Goal: Information Seeking & Learning: Check status

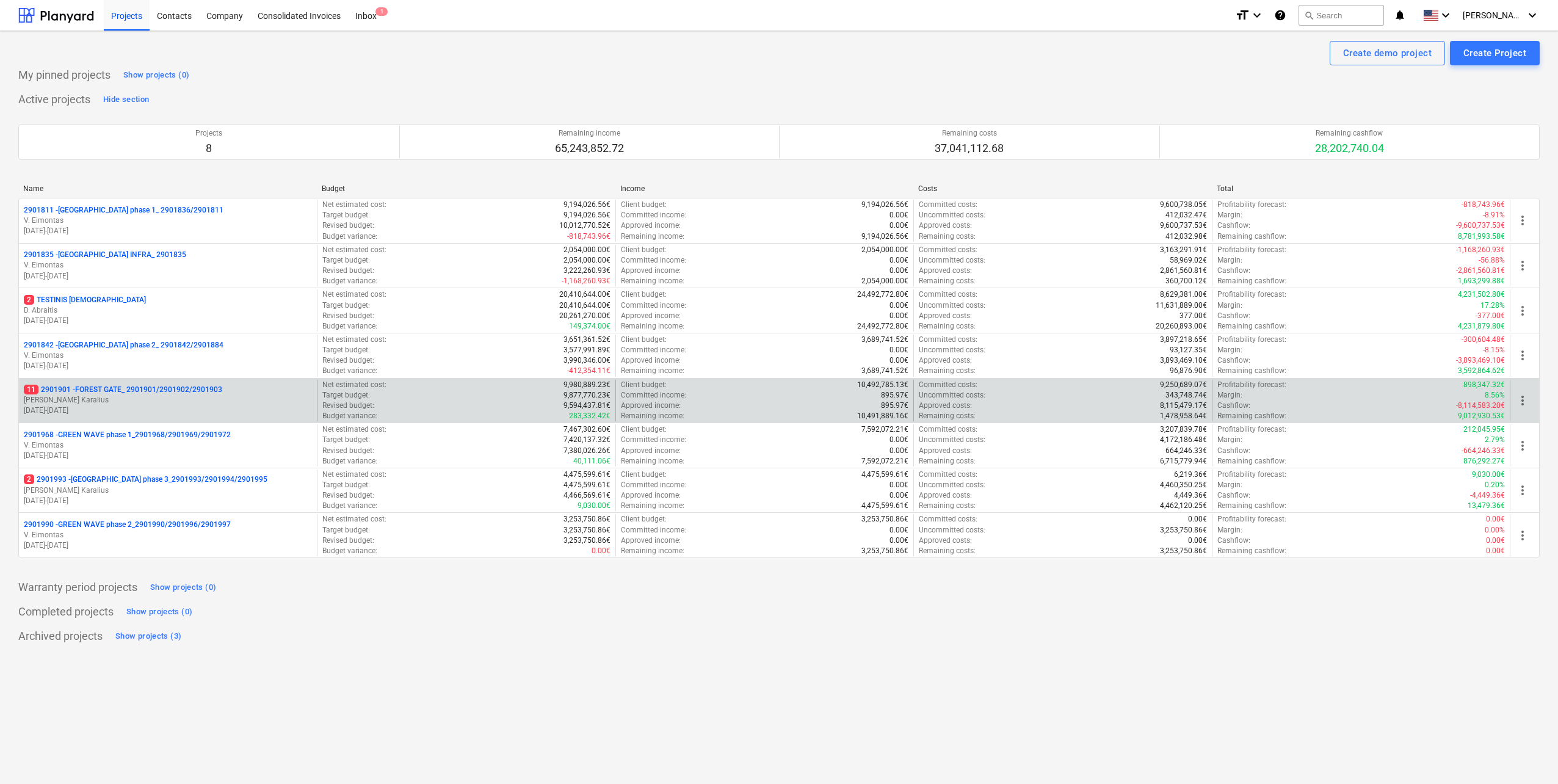
click at [170, 397] on p "[PERSON_NAME] Karalius" at bounding box center [168, 400] width 288 height 10
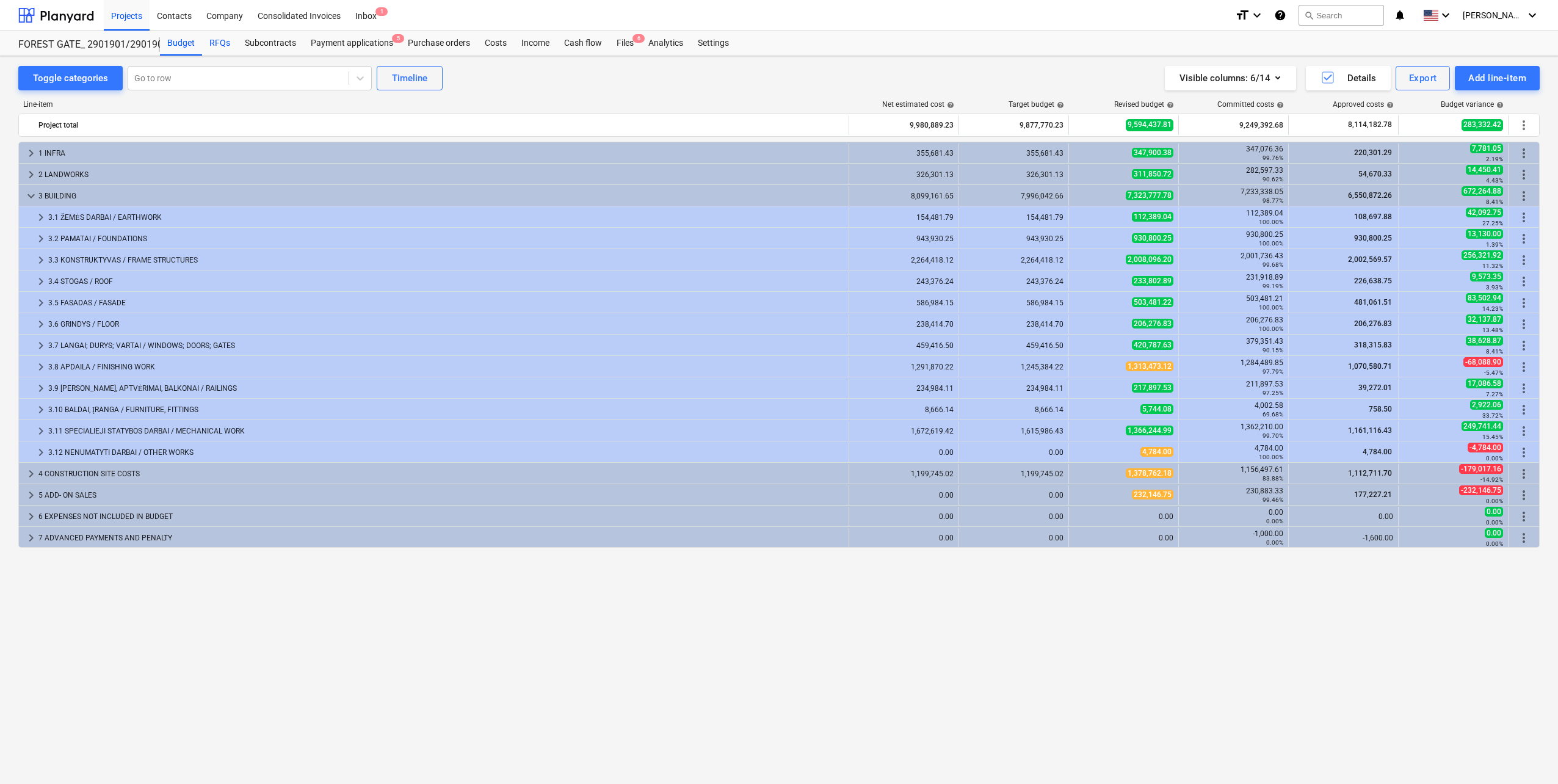
click at [226, 48] on div "RFQs" at bounding box center [220, 43] width 35 height 25
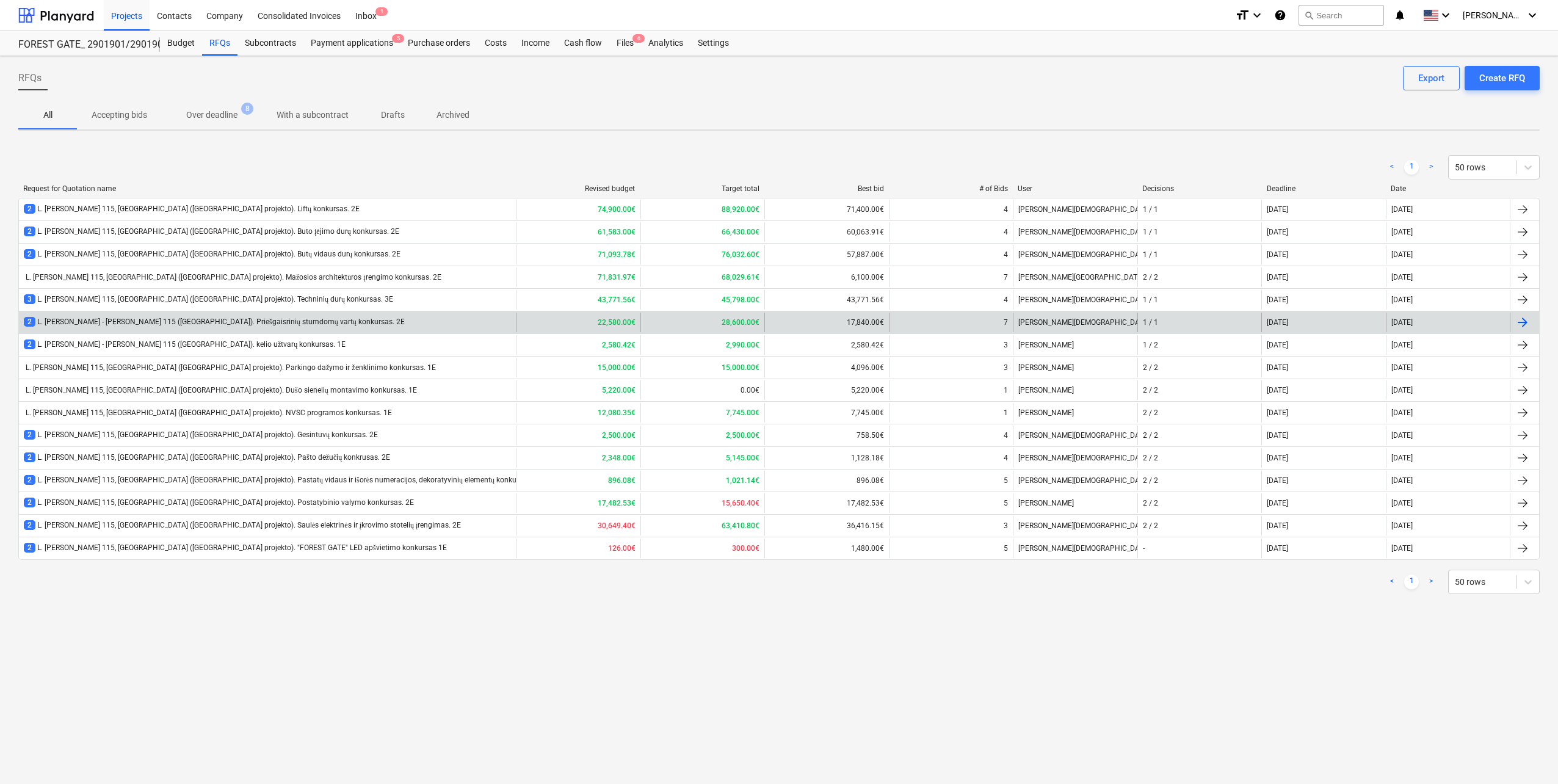
click at [294, 322] on div "2 L. Baliukevičiaus - Dzūko g. 115 (Forest Gate). Priešgaisrinių stumdomų vartų…" at bounding box center [214, 322] width 381 height 10
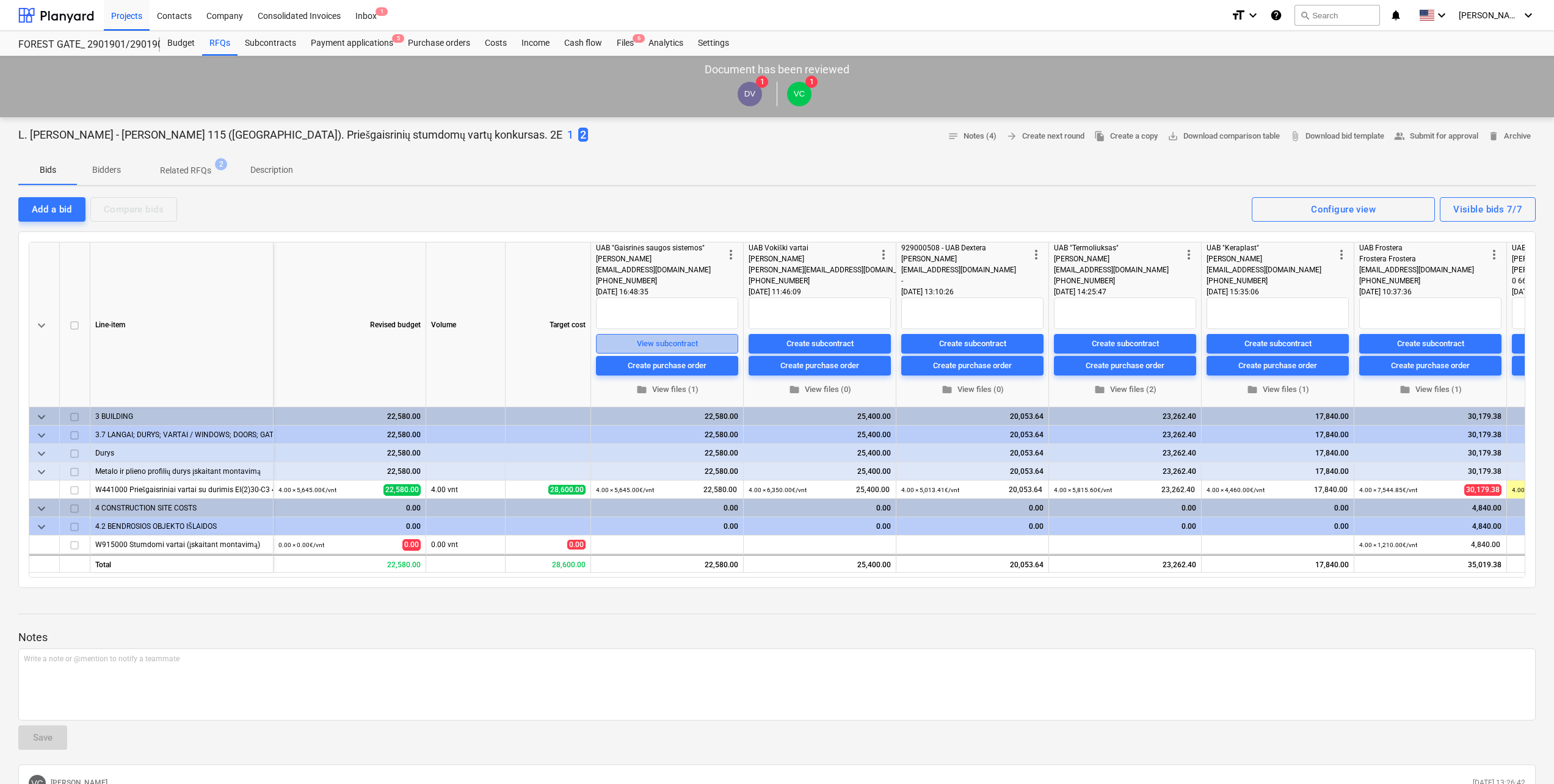
click at [640, 342] on div "View subcontract" at bounding box center [667, 343] width 61 height 14
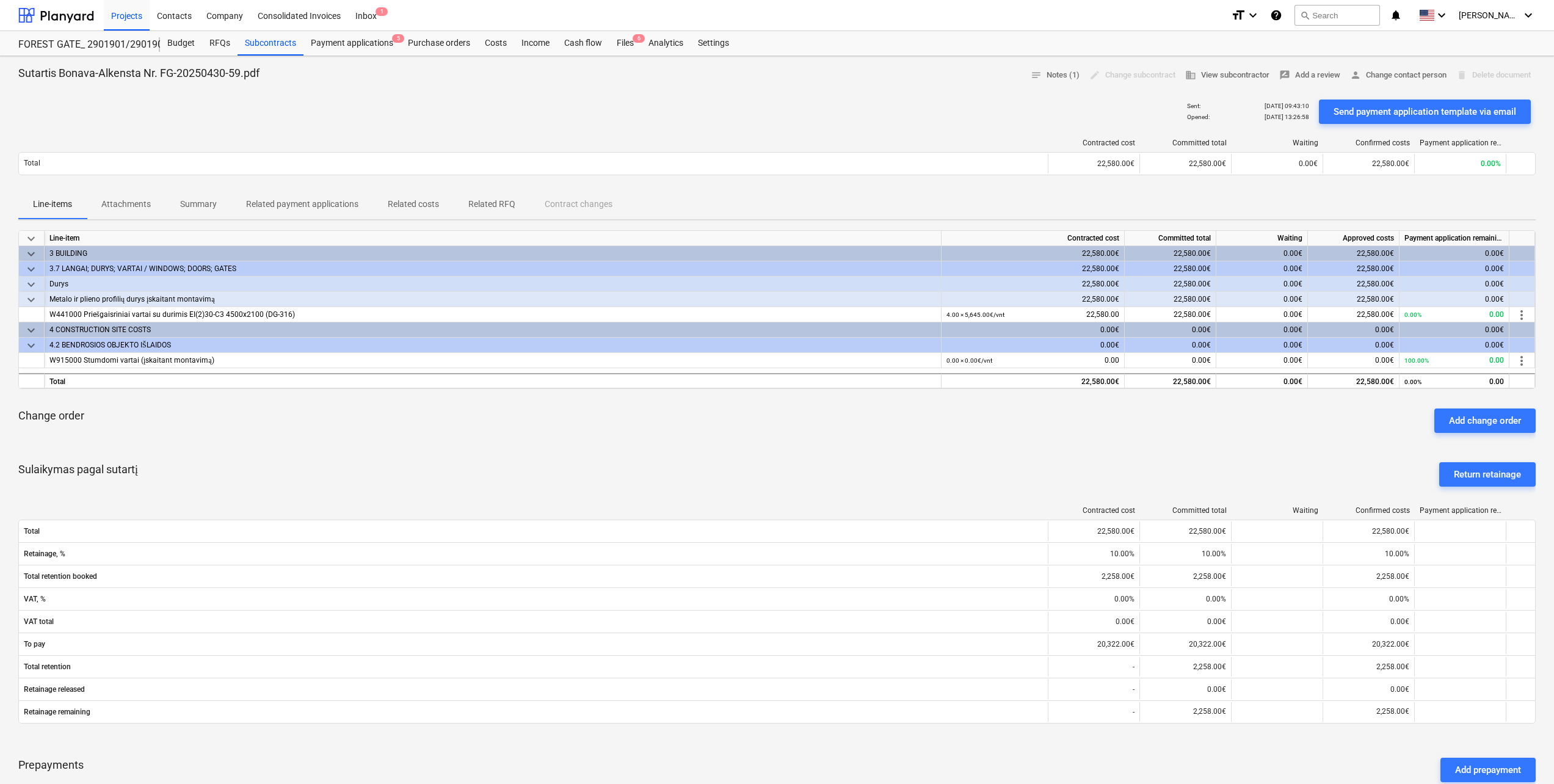
click at [902, 191] on div "Line-items Attachments Summary Related payment applications Related costs Relat…" at bounding box center [777, 205] width 1517 height 29
click at [81, 10] on div at bounding box center [56, 15] width 76 height 30
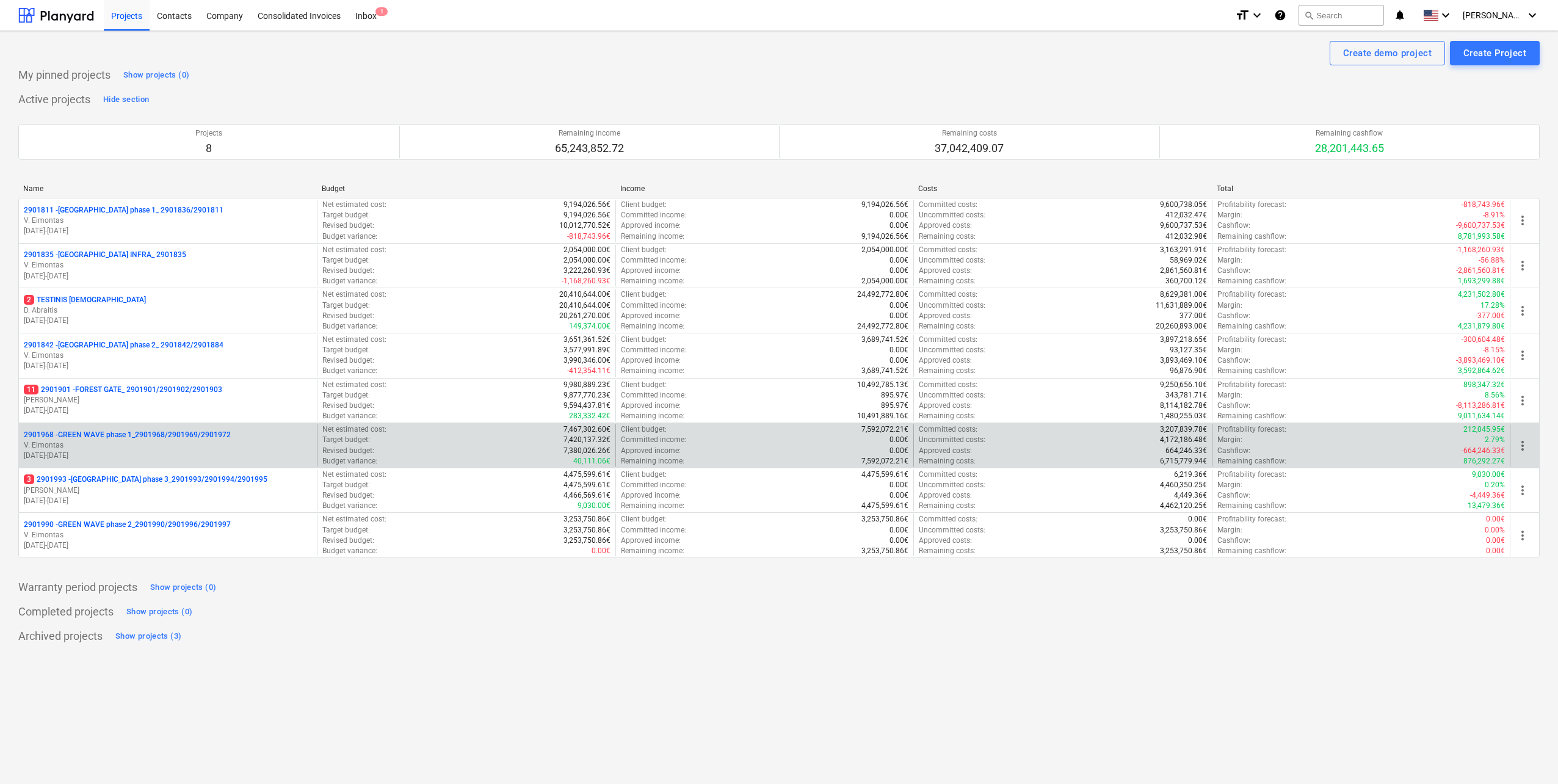
click at [193, 453] on p "[DATE] - [DATE]" at bounding box center [168, 456] width 288 height 10
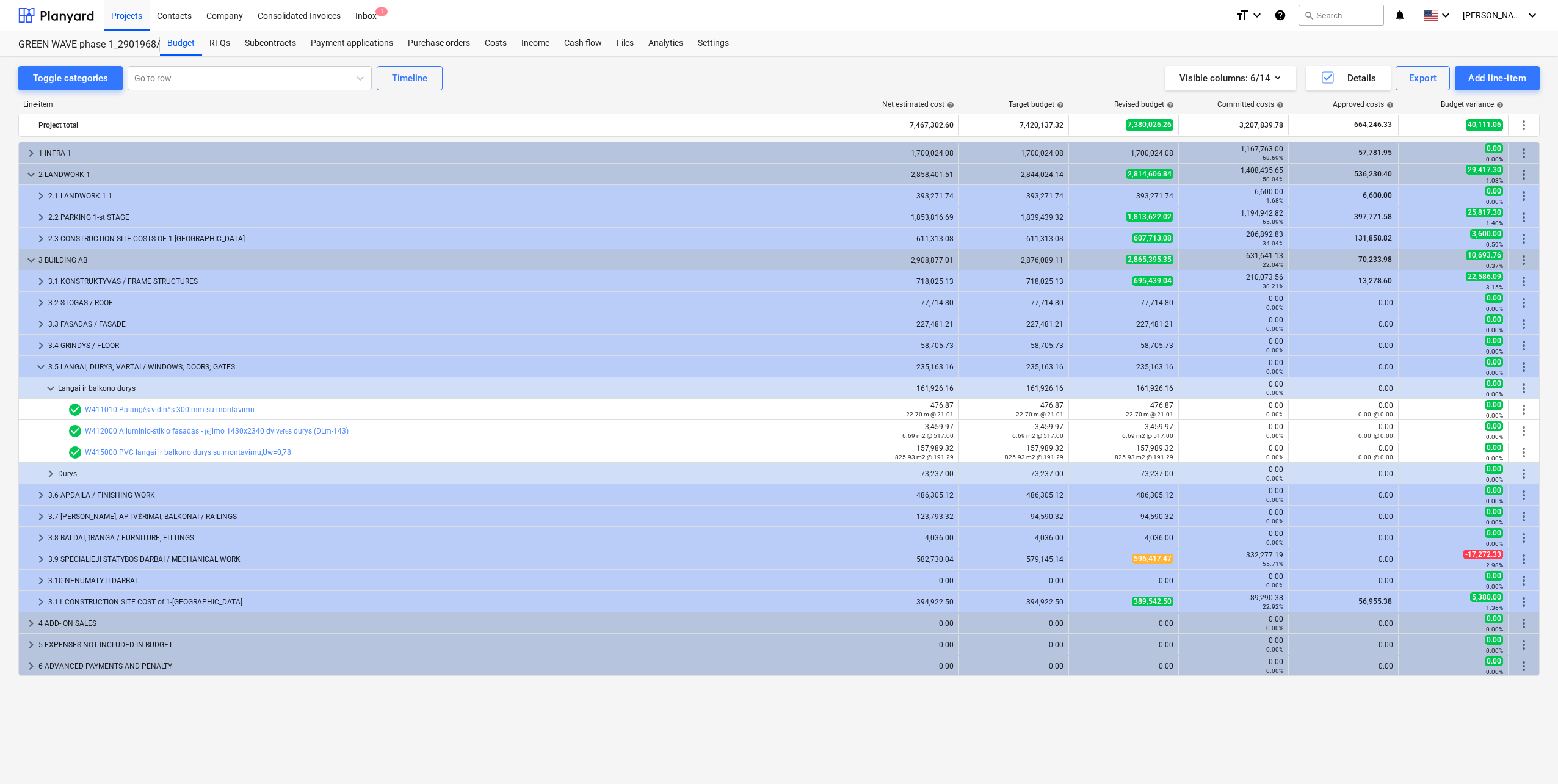
click at [295, 703] on div "keyboard_arrow_right 1 INFRA 1 1,700,024.08 1,700,024.08 1,700,024.08 1,167,763…" at bounding box center [779, 437] width 1521 height 591
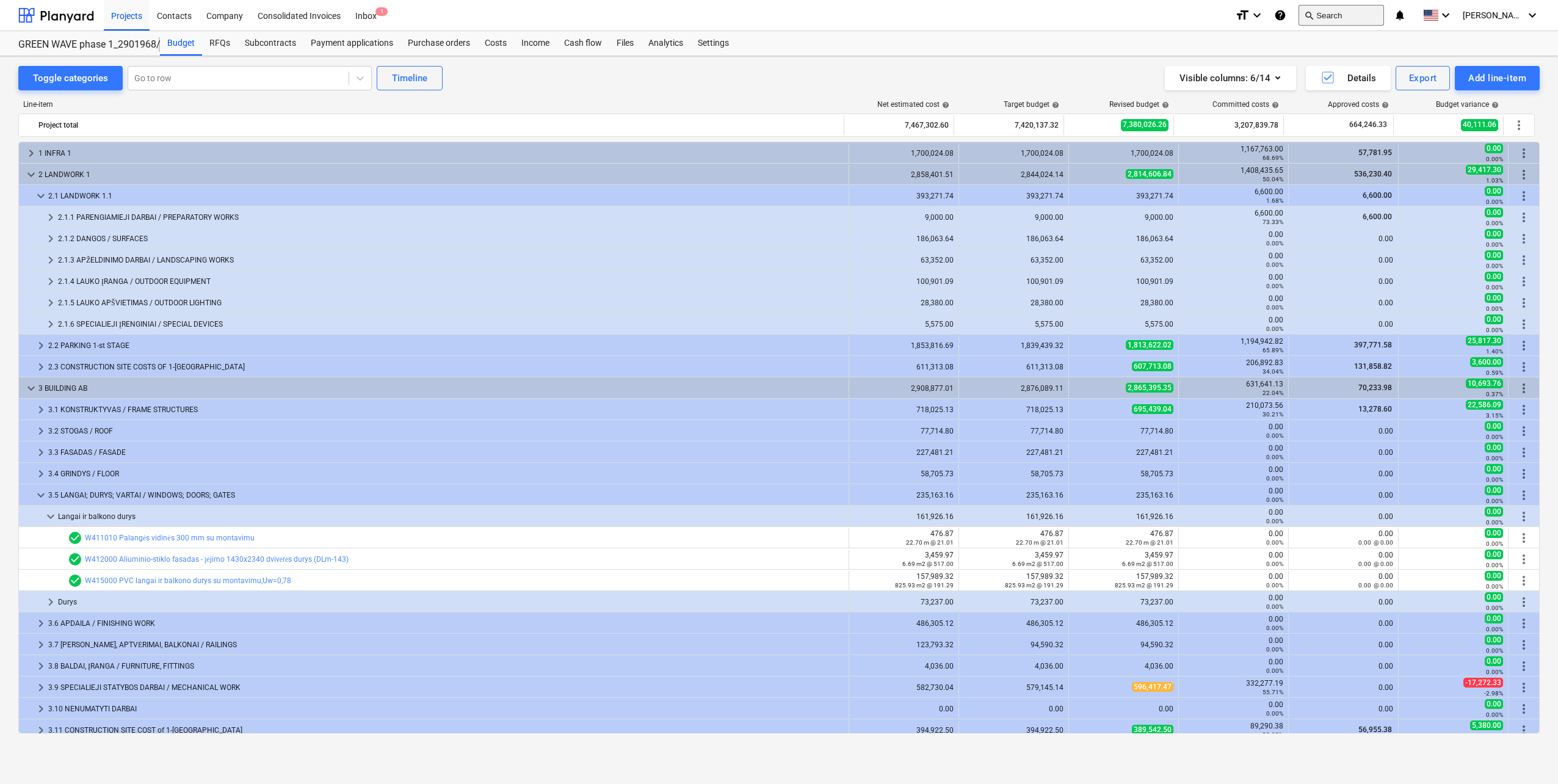
click at [1314, 15] on span "search" at bounding box center [1308, 15] width 9 height 9
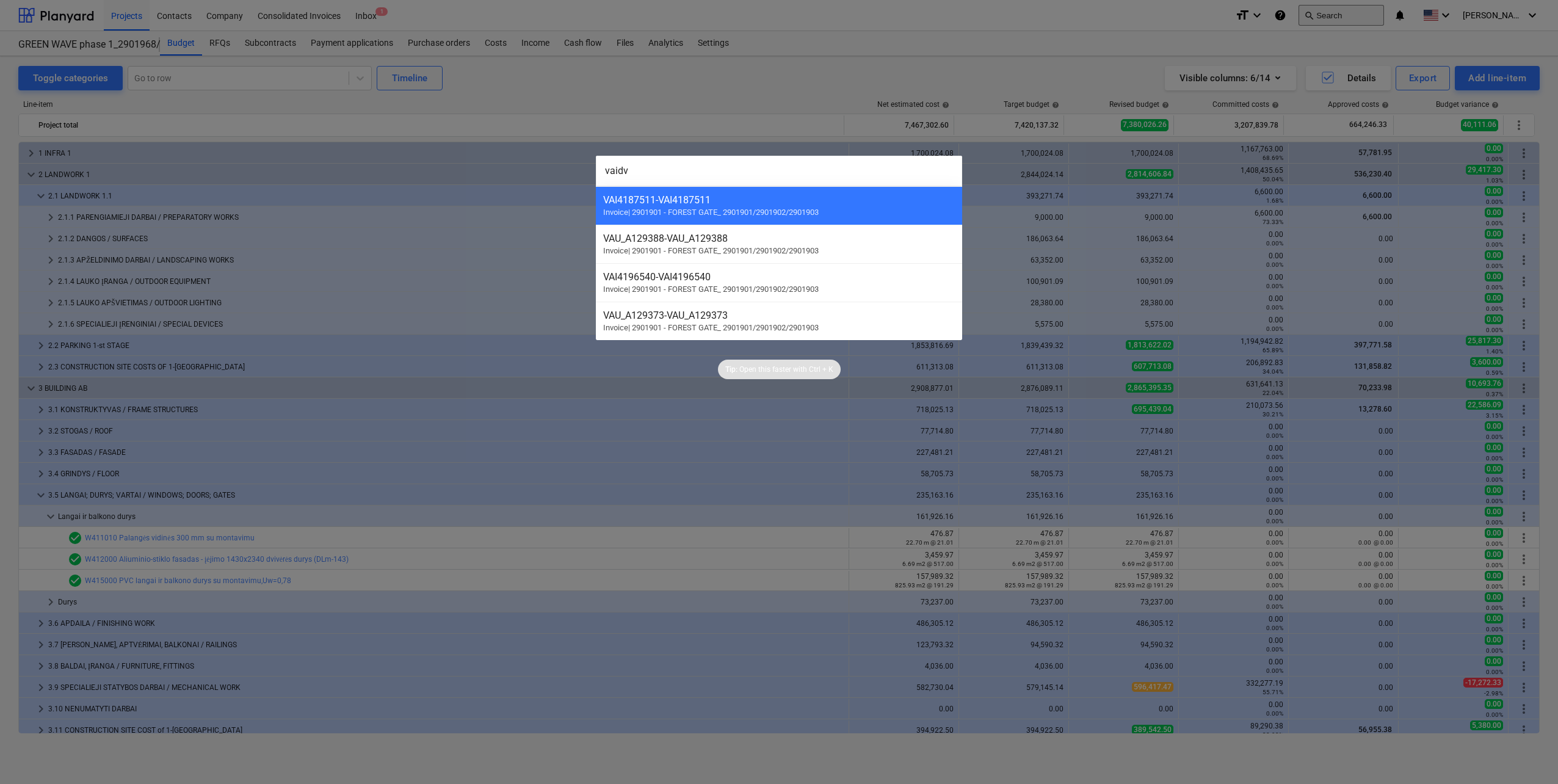
type input "vaidva"
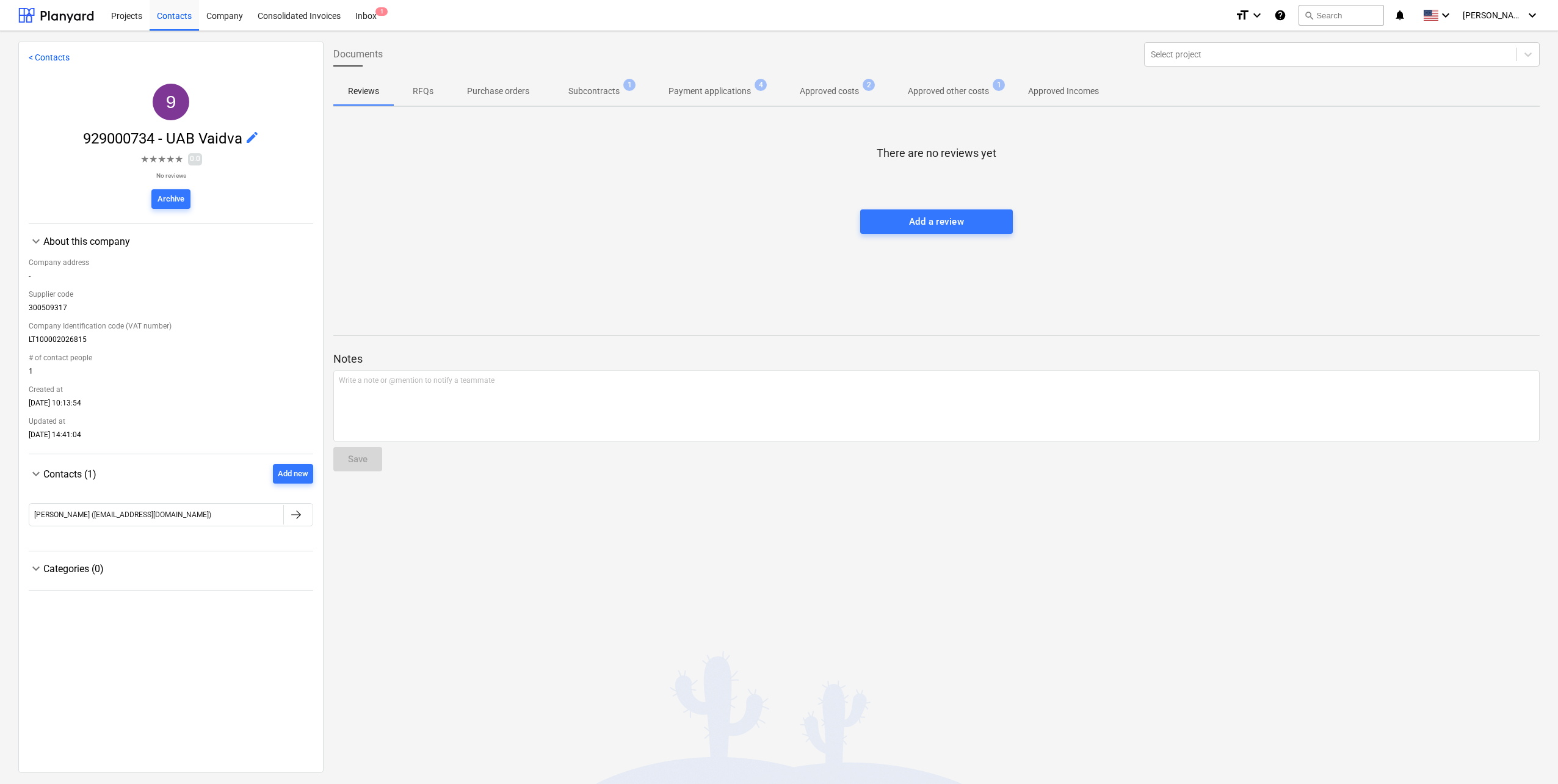
click at [575, 99] on span "Subcontracts 1" at bounding box center [594, 91] width 100 height 22
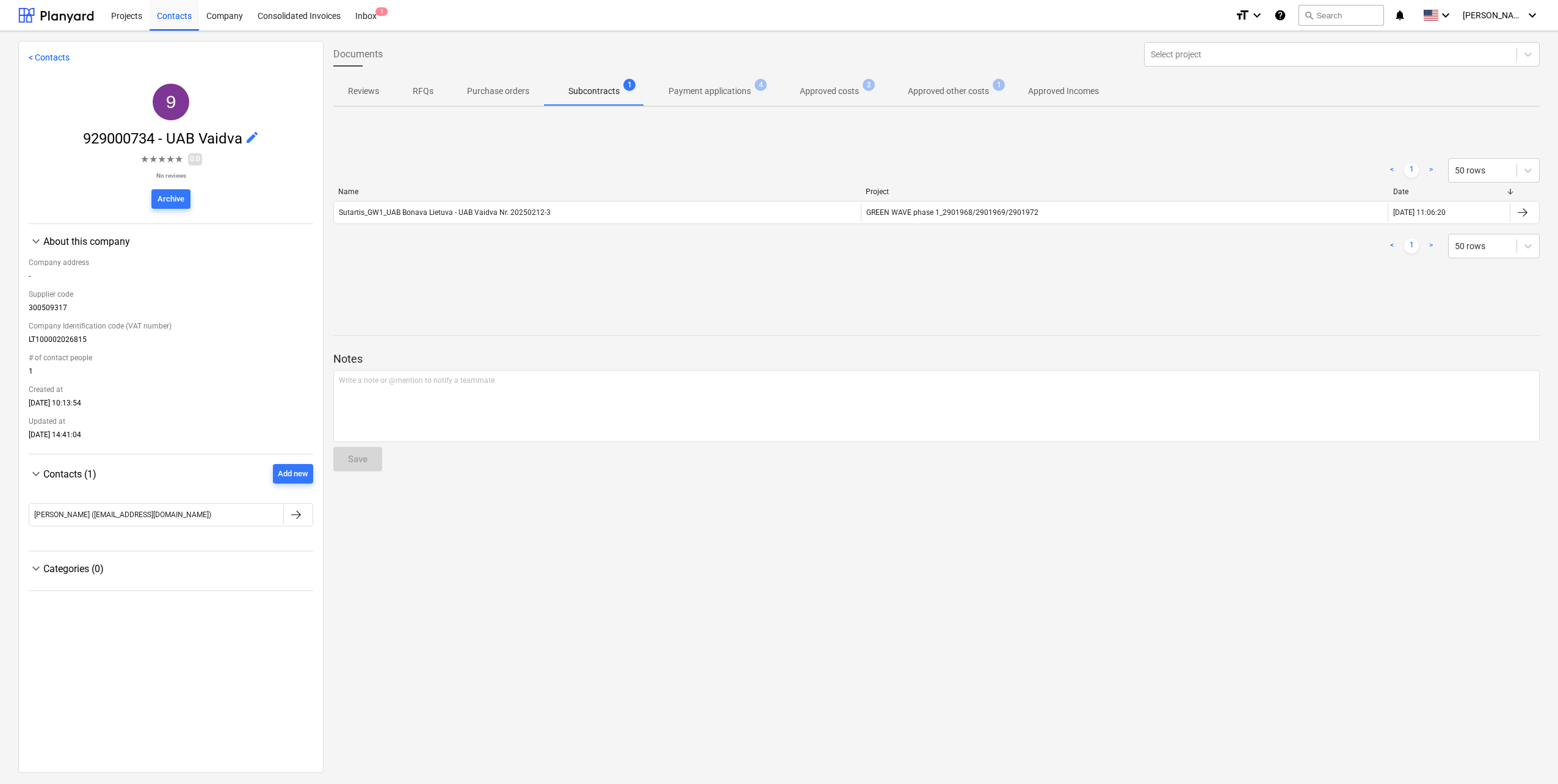
click at [713, 95] on p "Payment applications" at bounding box center [710, 91] width 83 height 13
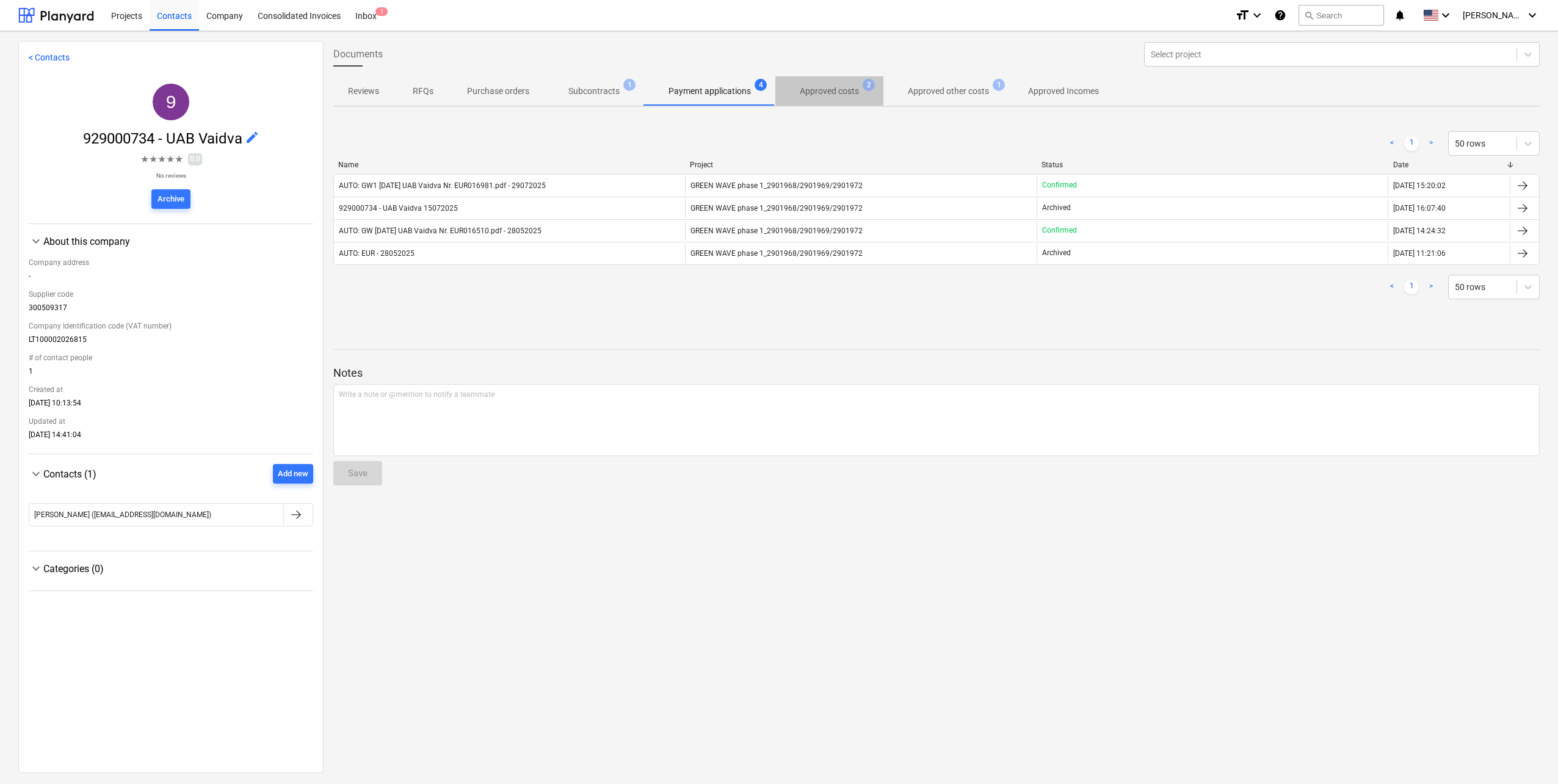
click at [822, 89] on p "Approved costs" at bounding box center [830, 91] width 59 height 13
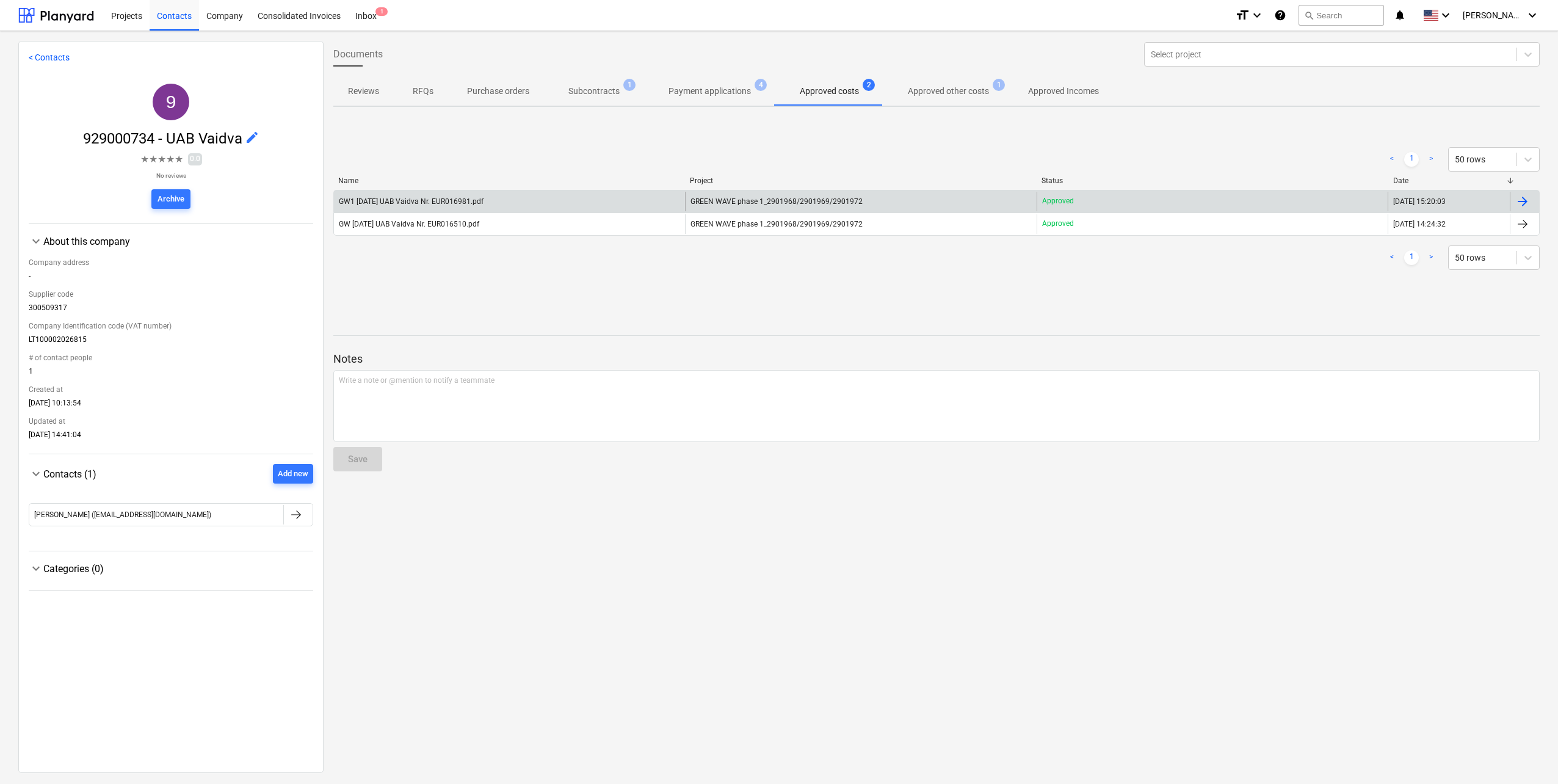
click at [578, 205] on div "GW1 [DATE] UAB Vaidva Nr. EUR016981.pdf" at bounding box center [509, 201] width 351 height 20
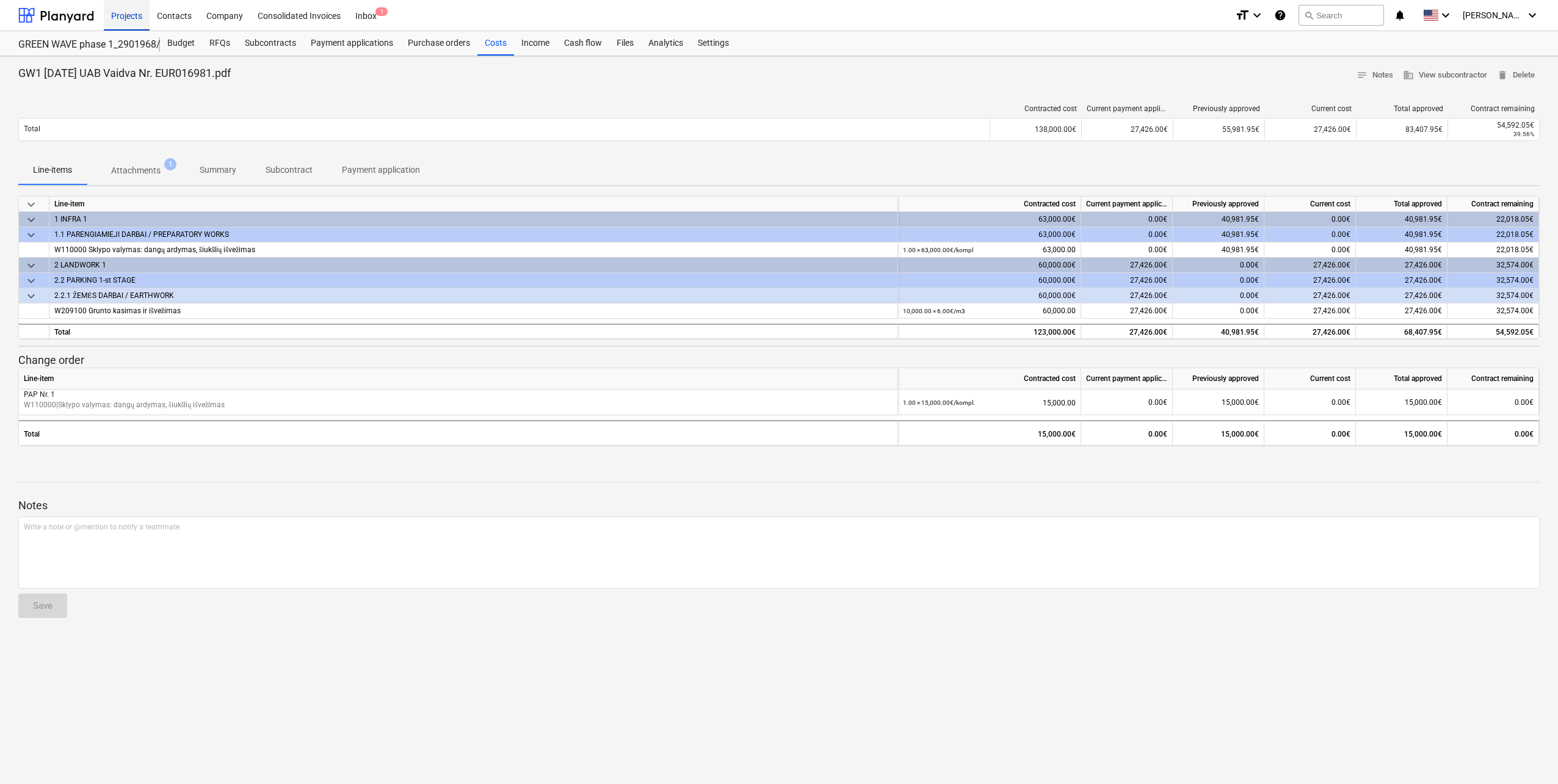
click at [138, 13] on div "Projects" at bounding box center [126, 15] width 46 height 31
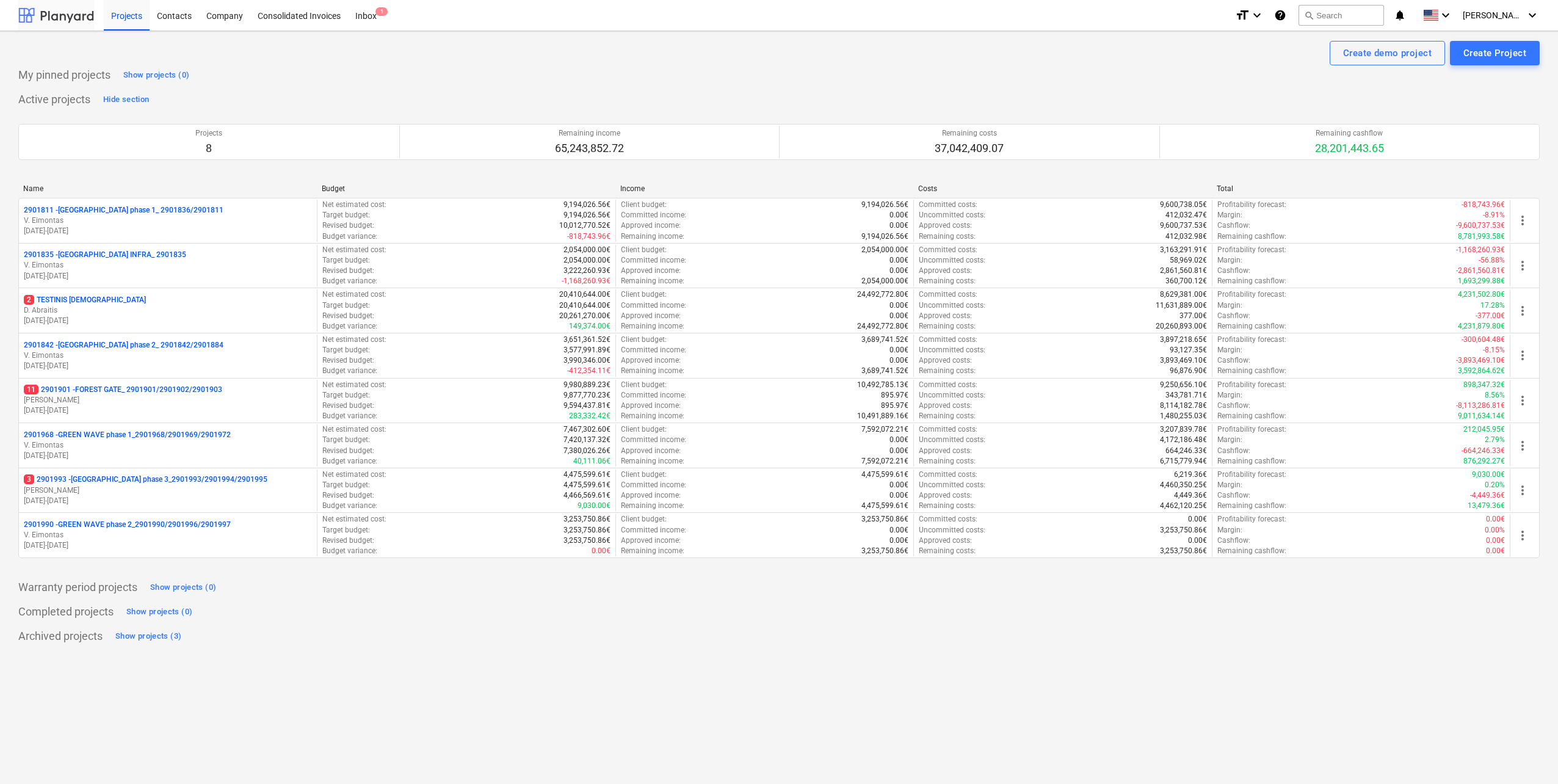
click at [69, 19] on div at bounding box center [56, 15] width 76 height 30
click at [415, 83] on div "My pinned projects Show projects (0)" at bounding box center [779, 74] width 1521 height 20
